Goal: Find specific page/section: Find specific page/section

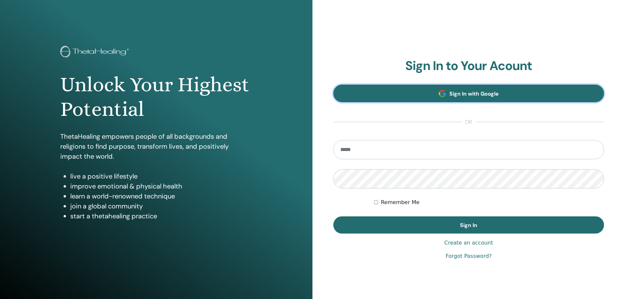
click at [495, 93] on span "Sign In with Google" at bounding box center [473, 93] width 49 height 7
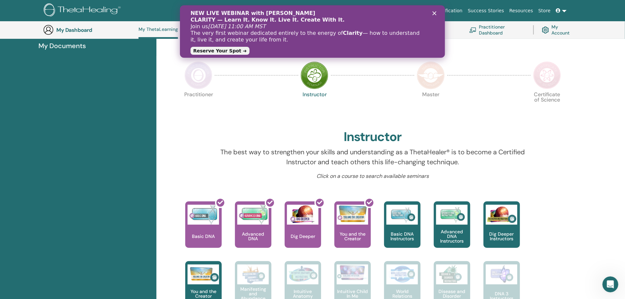
click at [522, 172] on p "Click on a course to search available seminars" at bounding box center [372, 176] width 317 height 8
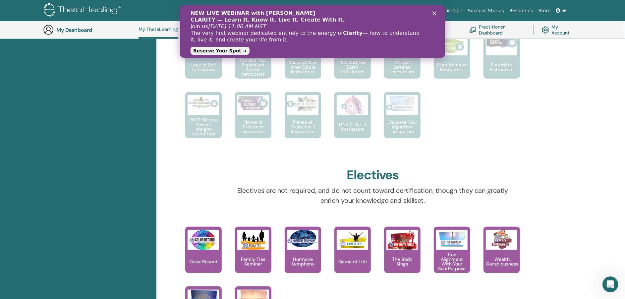
scroll to position [514, 0]
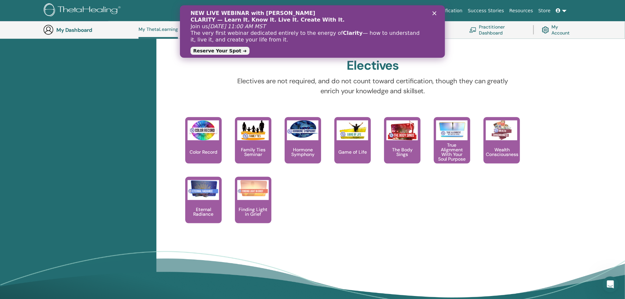
click at [496, 34] on link "Practitioner Dashboard" at bounding box center [497, 30] width 56 height 15
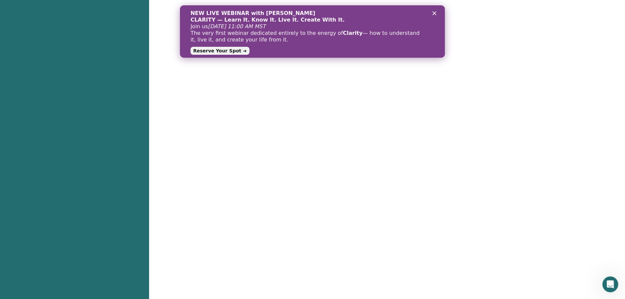
scroll to position [265, 0]
